Goal: Transaction & Acquisition: Purchase product/service

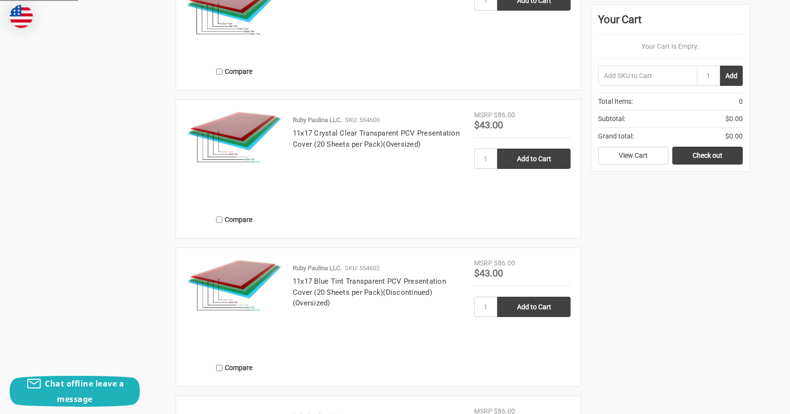
scroll to position [1131, 0]
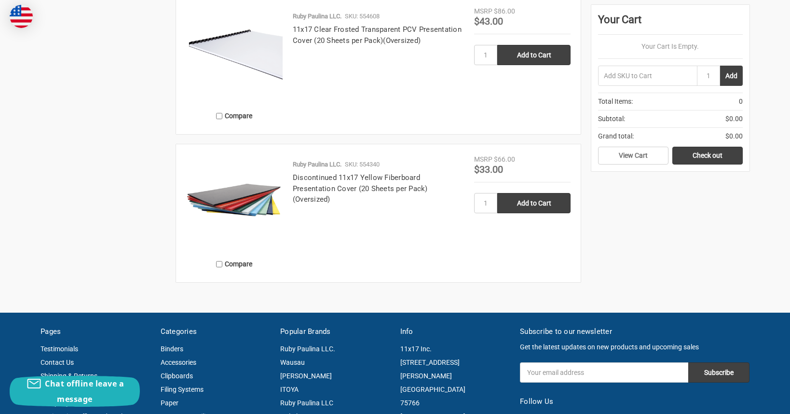
scroll to position [1397, 0]
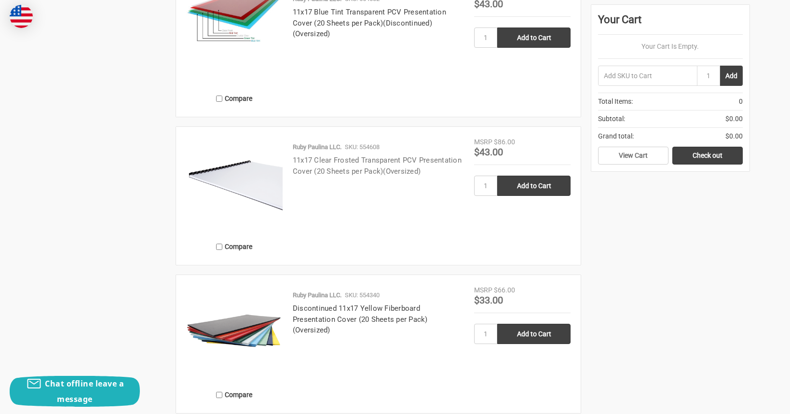
click at [354, 170] on link "11x17 Clear Frosted Transparent PCV Presentation Cover (20 Sheets per Pack)(Ove…" at bounding box center [377, 166] width 169 height 20
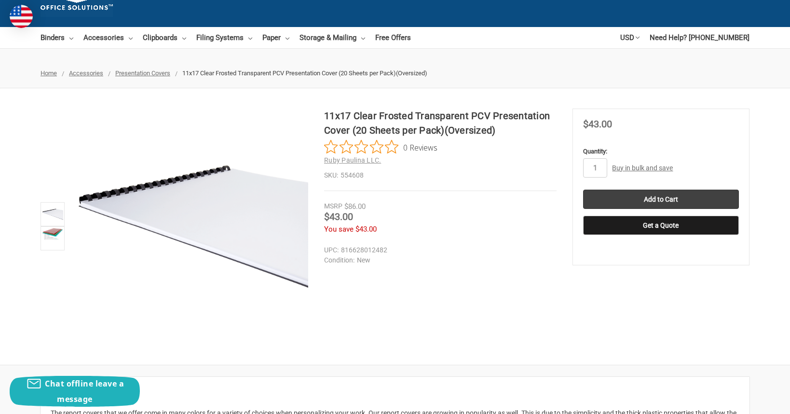
scroll to position [66, 0]
click at [51, 210] on img at bounding box center [52, 213] width 21 height 21
click at [51, 235] on img at bounding box center [52, 233] width 21 height 13
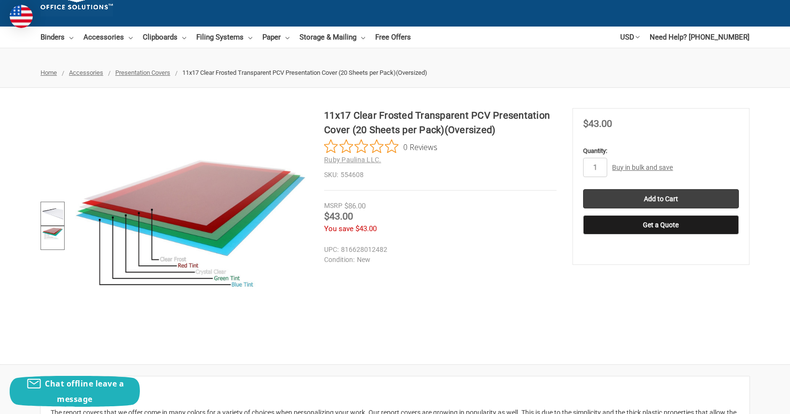
scroll to position [0, 0]
click at [51, 216] on img at bounding box center [52, 213] width 21 height 21
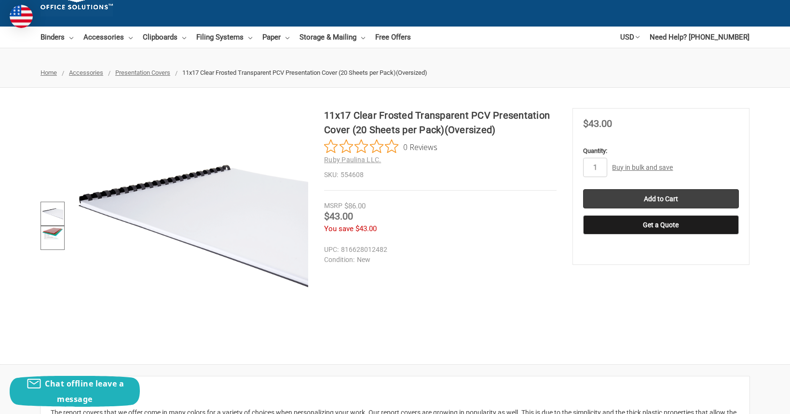
click at [53, 237] on img at bounding box center [52, 233] width 21 height 13
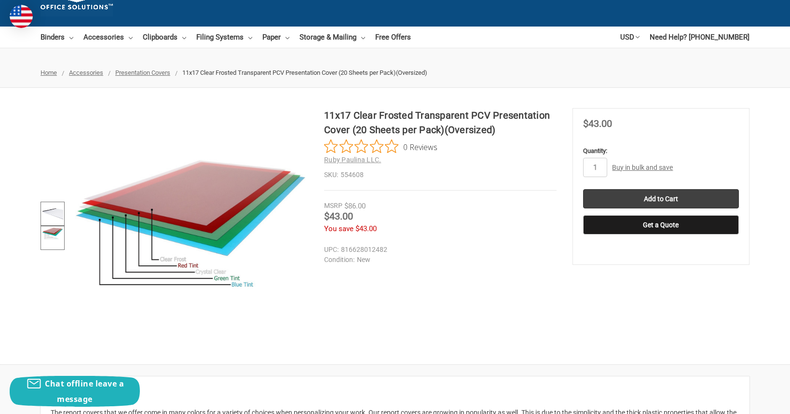
click at [50, 216] on img at bounding box center [52, 213] width 21 height 21
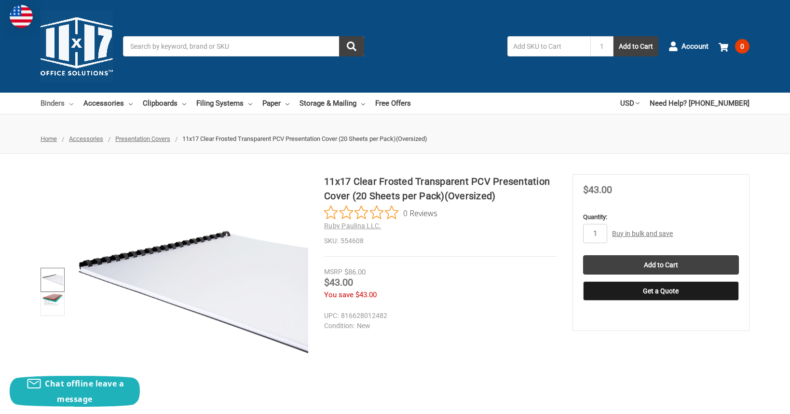
click at [50, 104] on link "Binders" at bounding box center [56, 103] width 33 height 21
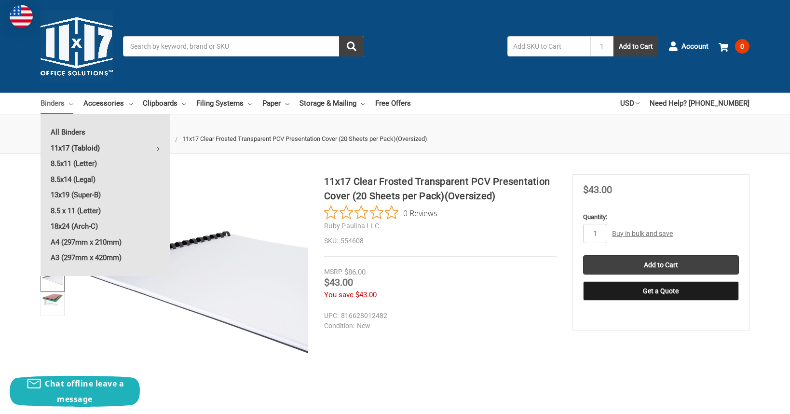
scroll to position [-4, 0]
click at [100, 149] on link "11x17 (Tabloid)" at bounding box center [105, 147] width 130 height 15
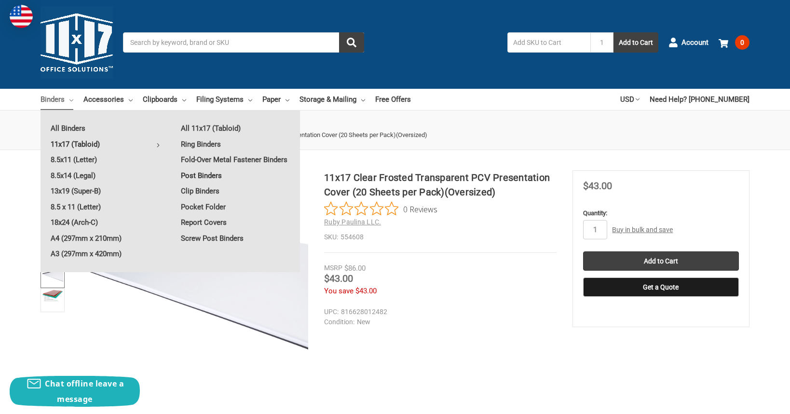
scroll to position [5, 0]
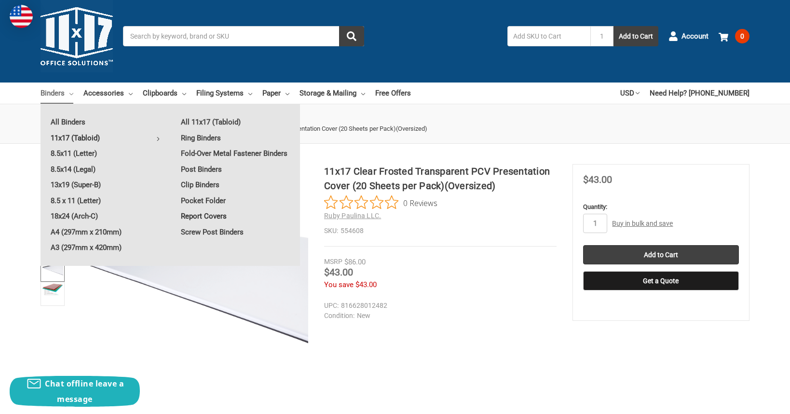
click at [208, 230] on ul "All 11x17 (Tabloid) Ring Binders Fold-Over Metal Fastener Binders Post Binders …" at bounding box center [235, 177] width 129 height 146
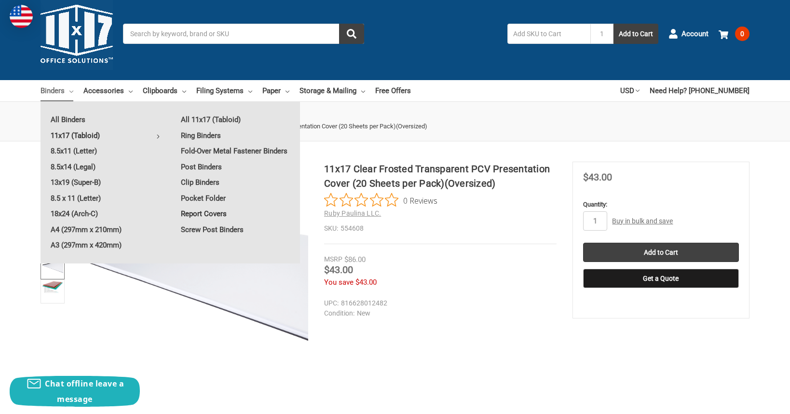
scroll to position [12, 0]
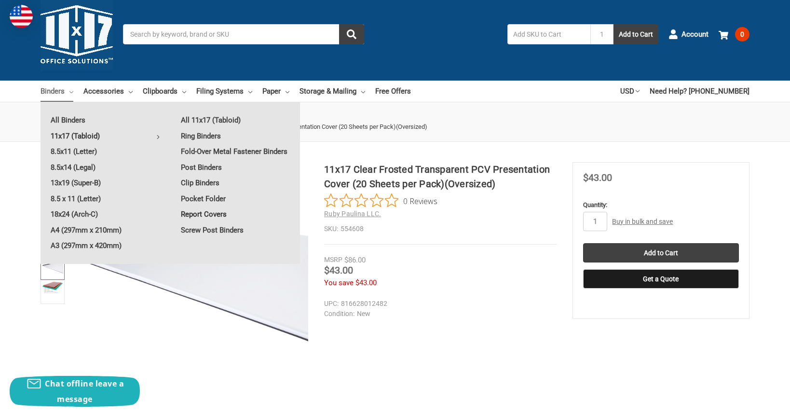
click at [209, 222] on link "Report Covers" at bounding box center [235, 213] width 129 height 15
click at [221, 220] on link "Report Covers" at bounding box center [235, 213] width 129 height 15
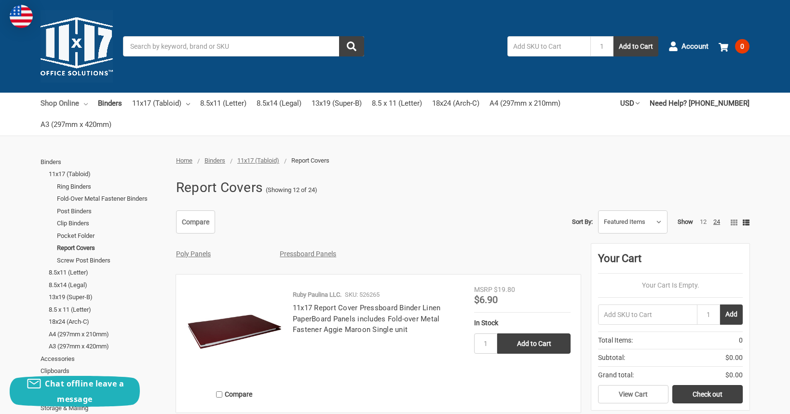
click at [88, 103] on link "Shop Online" at bounding box center [63, 103] width 47 height 21
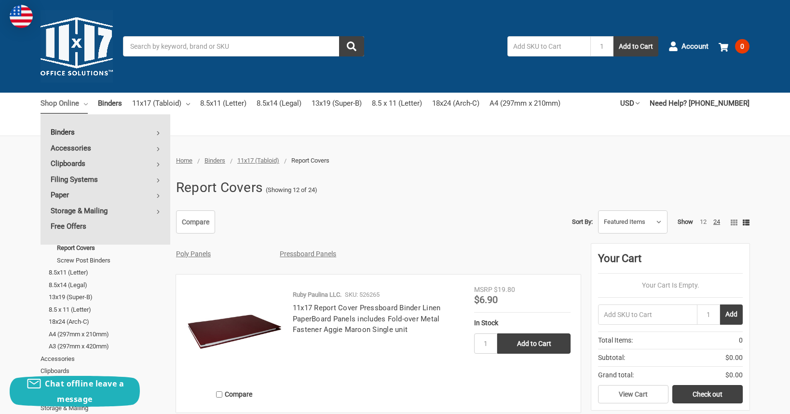
click at [93, 134] on link "Binders" at bounding box center [105, 131] width 130 height 15
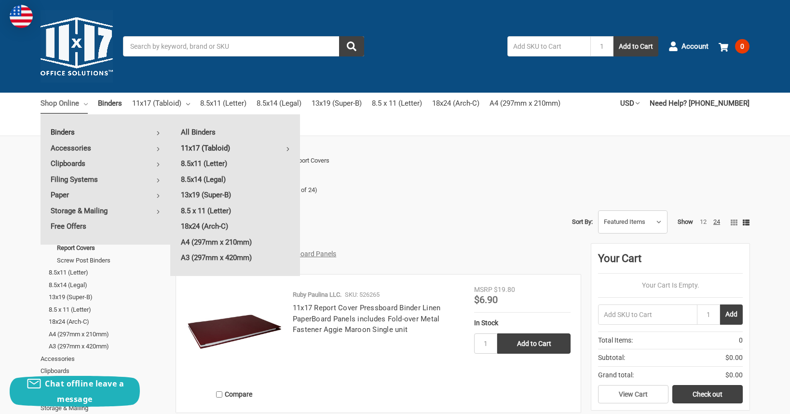
click at [196, 148] on link "11x17 (Tabloid)" at bounding box center [235, 147] width 129 height 15
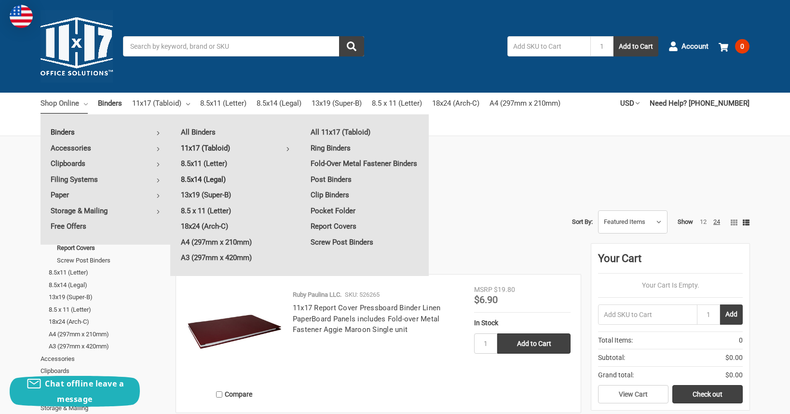
click at [200, 179] on link "8.5x14 (Legal)" at bounding box center [235, 179] width 129 height 15
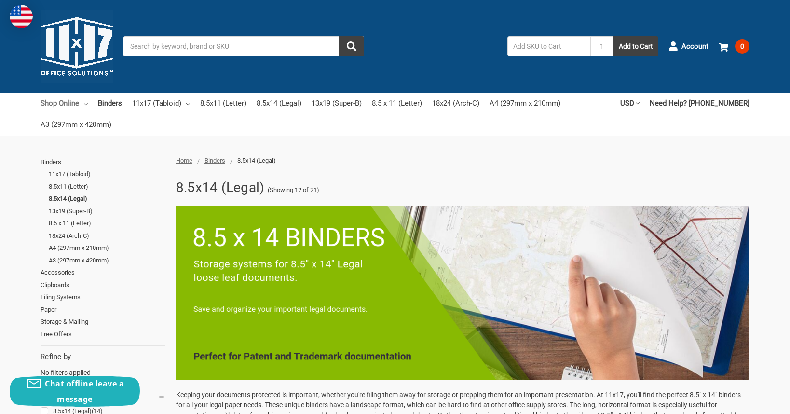
click at [51, 104] on link "Shop Online" at bounding box center [63, 103] width 47 height 21
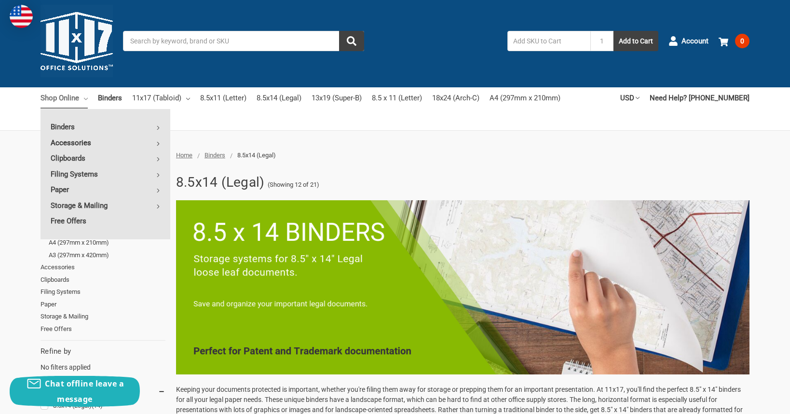
scroll to position [7, 0]
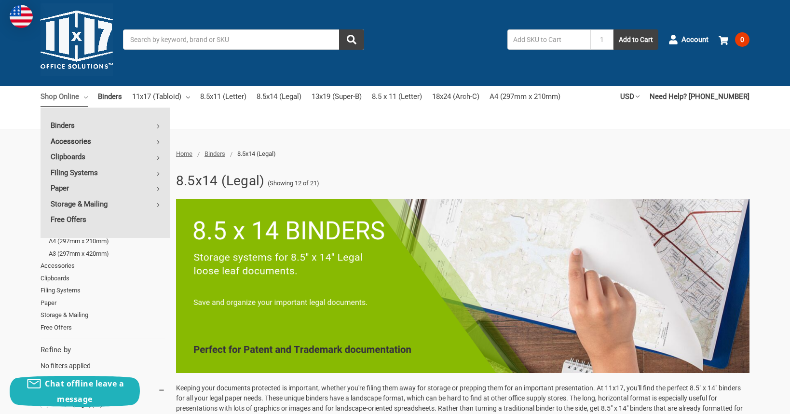
click at [80, 142] on link "Accessories" at bounding box center [105, 141] width 130 height 15
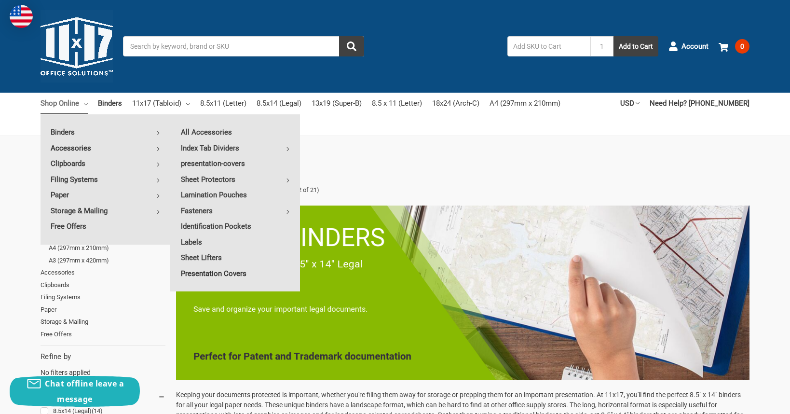
scroll to position [2, 0]
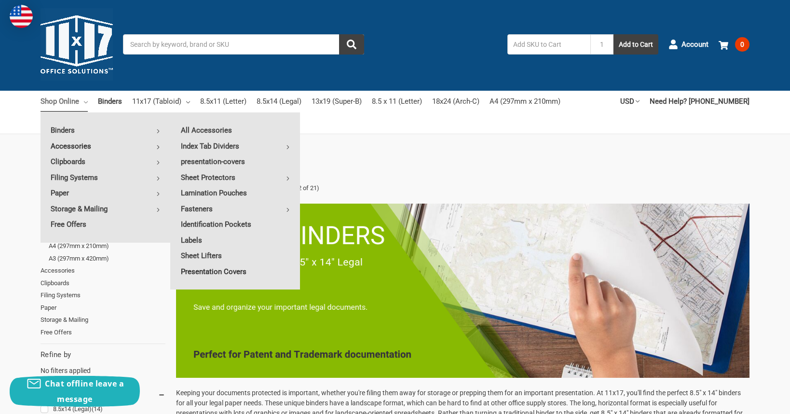
click at [228, 269] on link "Presentation Covers" at bounding box center [235, 271] width 129 height 15
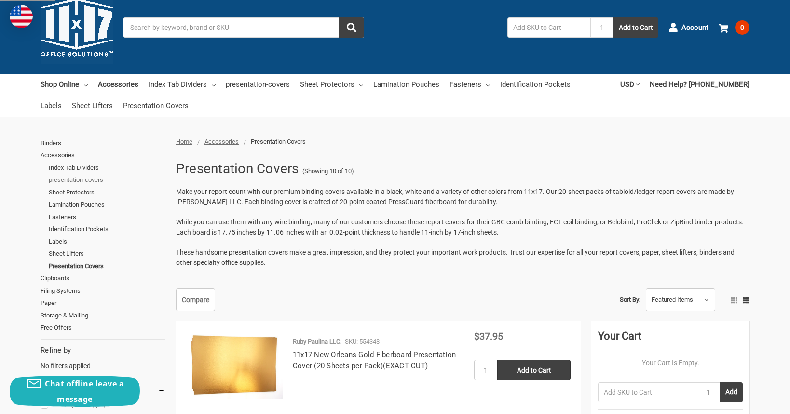
click at [81, 178] on link "presentation-covers" at bounding box center [107, 180] width 117 height 13
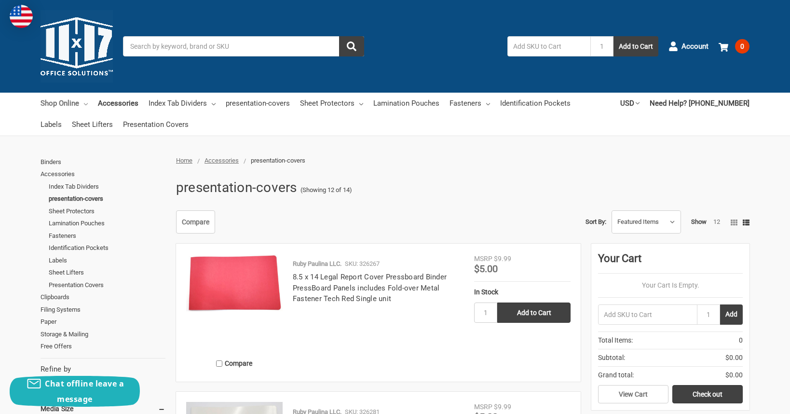
click at [60, 99] on link "Shop Online" at bounding box center [63, 103] width 47 height 21
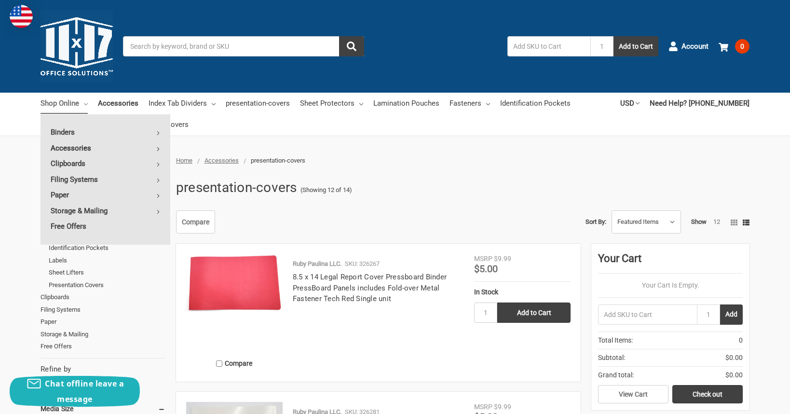
click at [76, 148] on link "Accessories" at bounding box center [105, 147] width 130 height 15
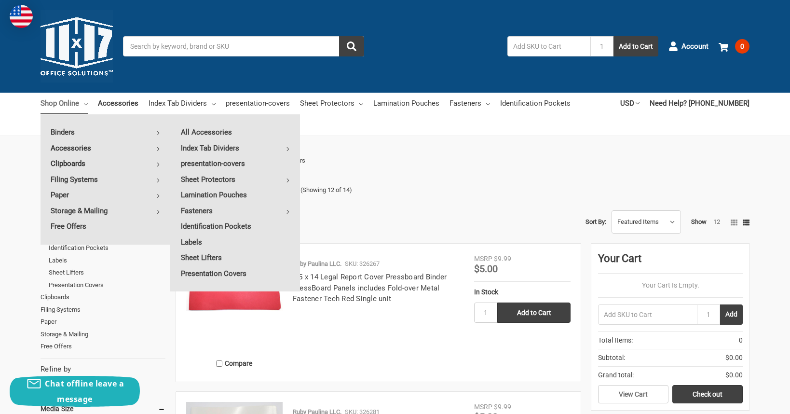
click at [79, 164] on link "Clipboards" at bounding box center [105, 163] width 130 height 15
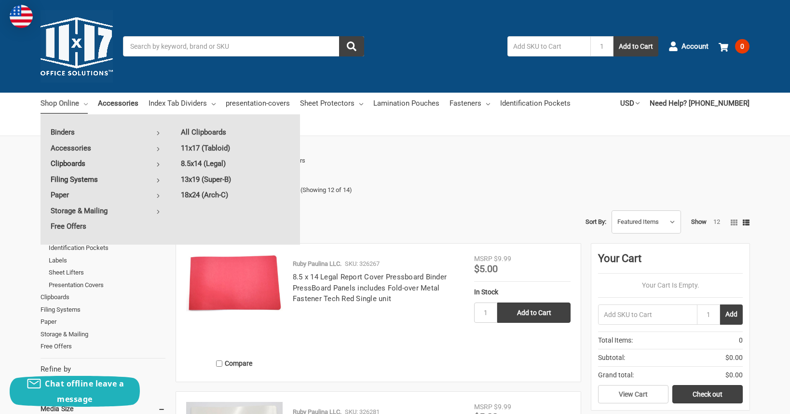
click at [78, 178] on link "Filing Systems" at bounding box center [105, 179] width 130 height 15
click at [230, 180] on link "Portfolio Cases" at bounding box center [235, 179] width 129 height 15
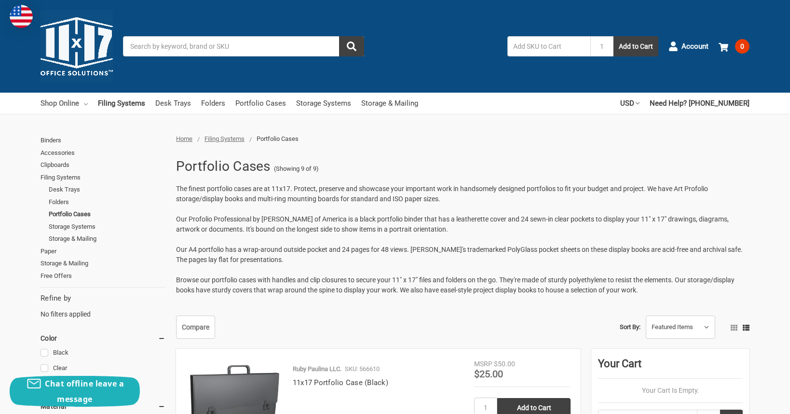
click at [68, 107] on link "Shop Online" at bounding box center [63, 103] width 47 height 21
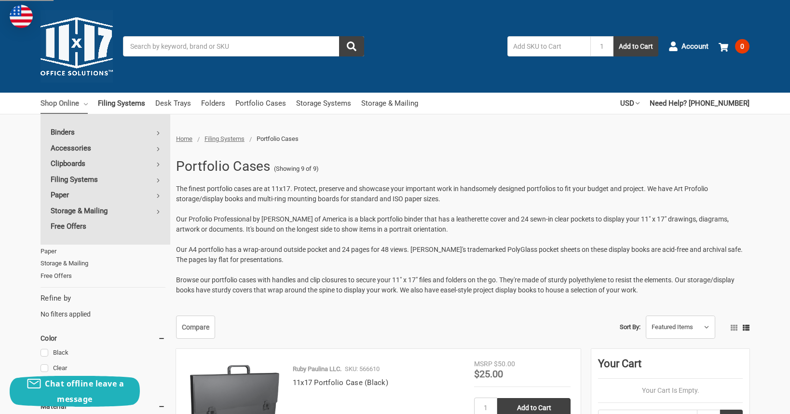
click at [262, 208] on p "The finest portfolio cases are at 11x17. Protect, preserve and showcase your im…" at bounding box center [462, 239] width 573 height 111
